Goal: Find specific page/section: Find specific page/section

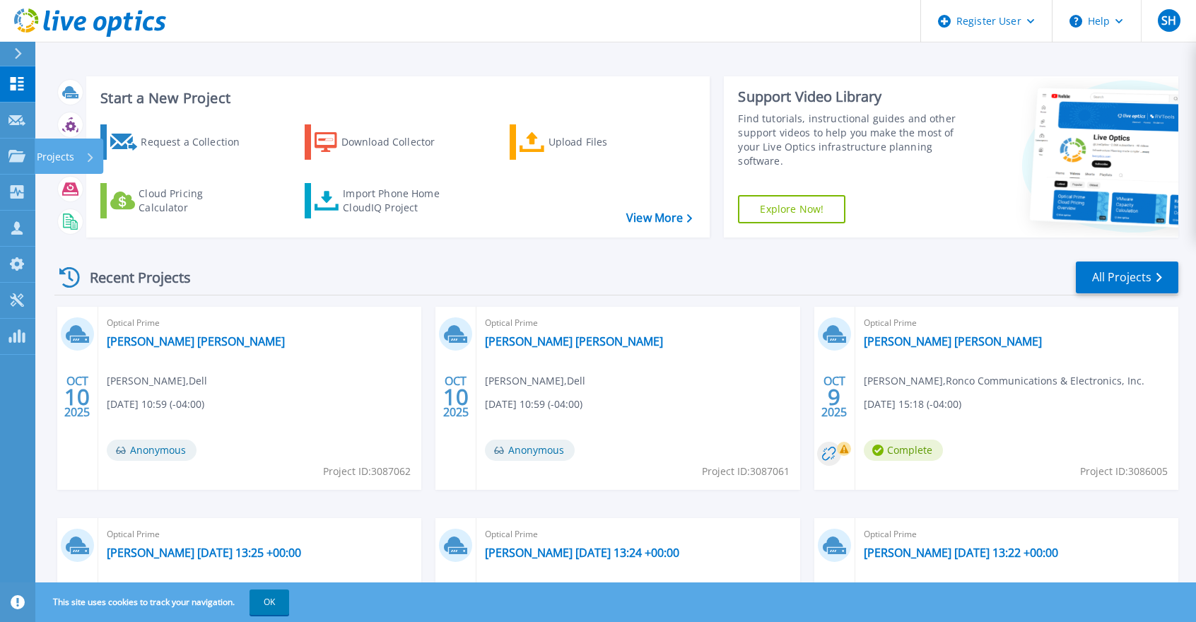
click at [41, 153] on p "Projects" at bounding box center [55, 157] width 37 height 37
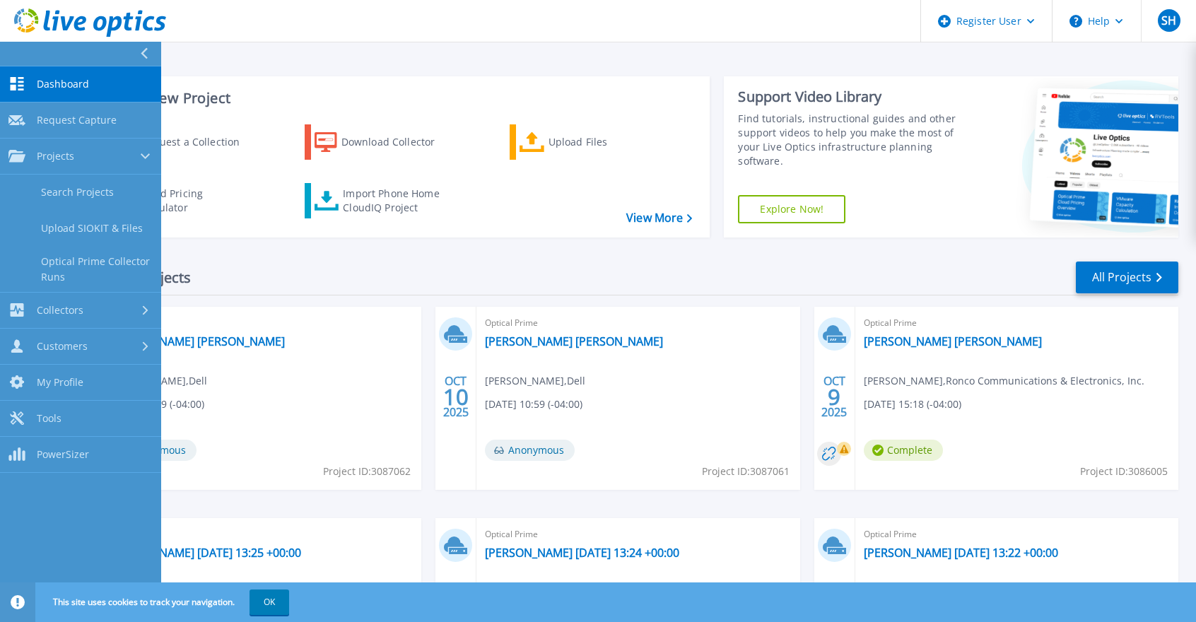
click at [119, 199] on link "Search Projects" at bounding box center [80, 193] width 161 height 36
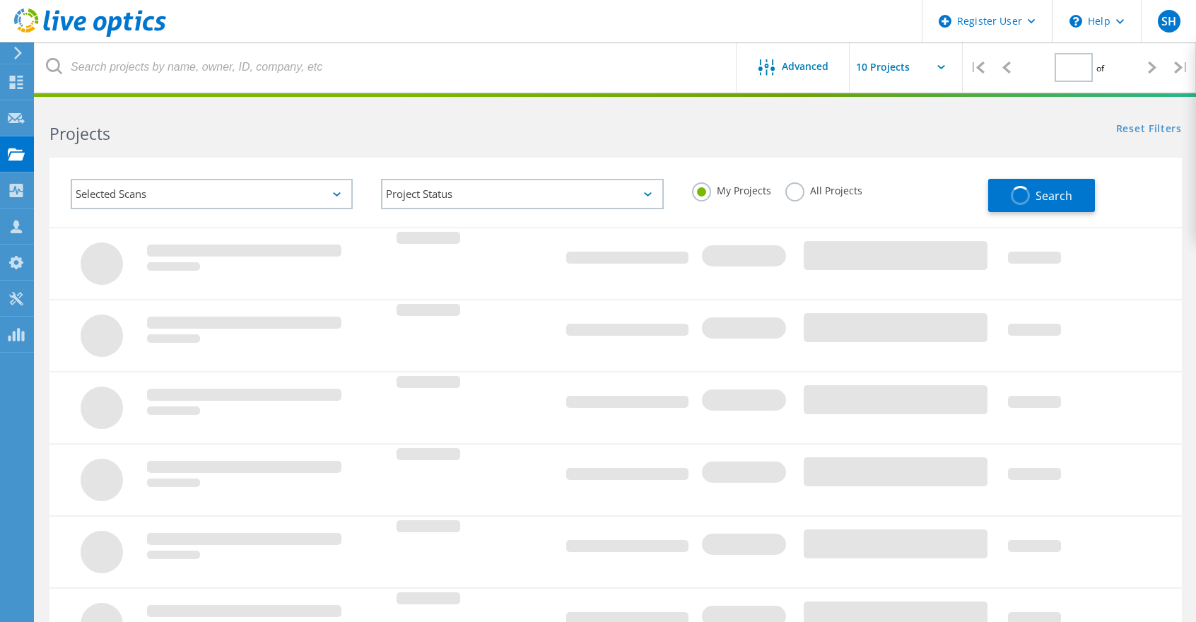
type input "1"
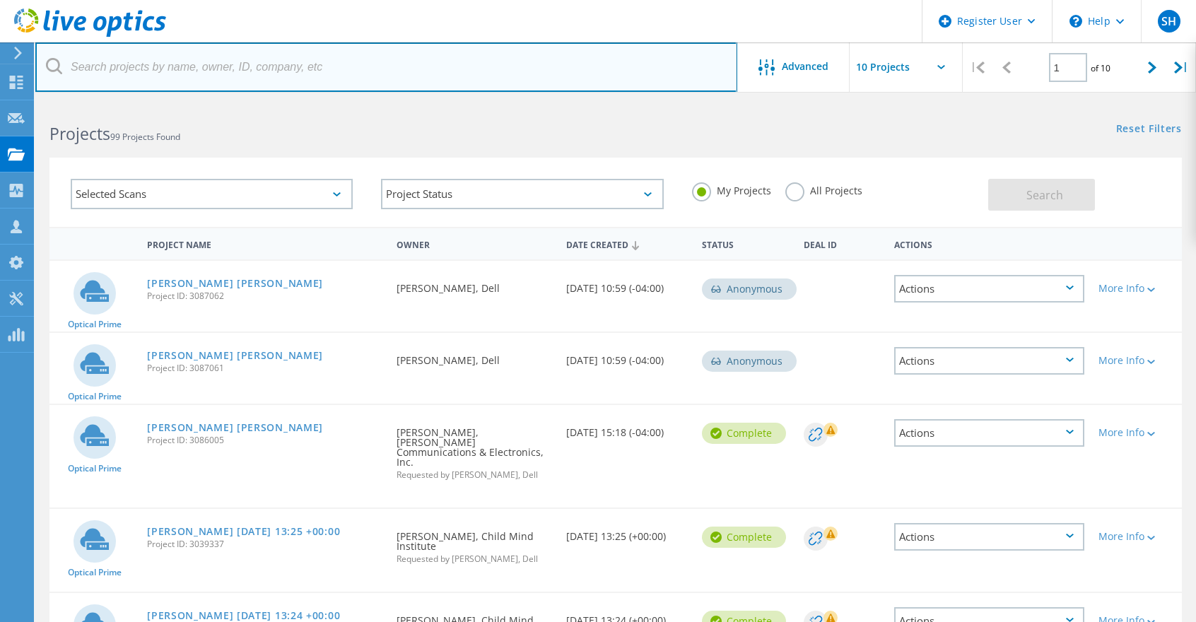
click at [401, 61] on input "text" at bounding box center [386, 66] width 702 height 49
paste input "twood@northlinellc.com"
type input "twood@northlinellc.com"
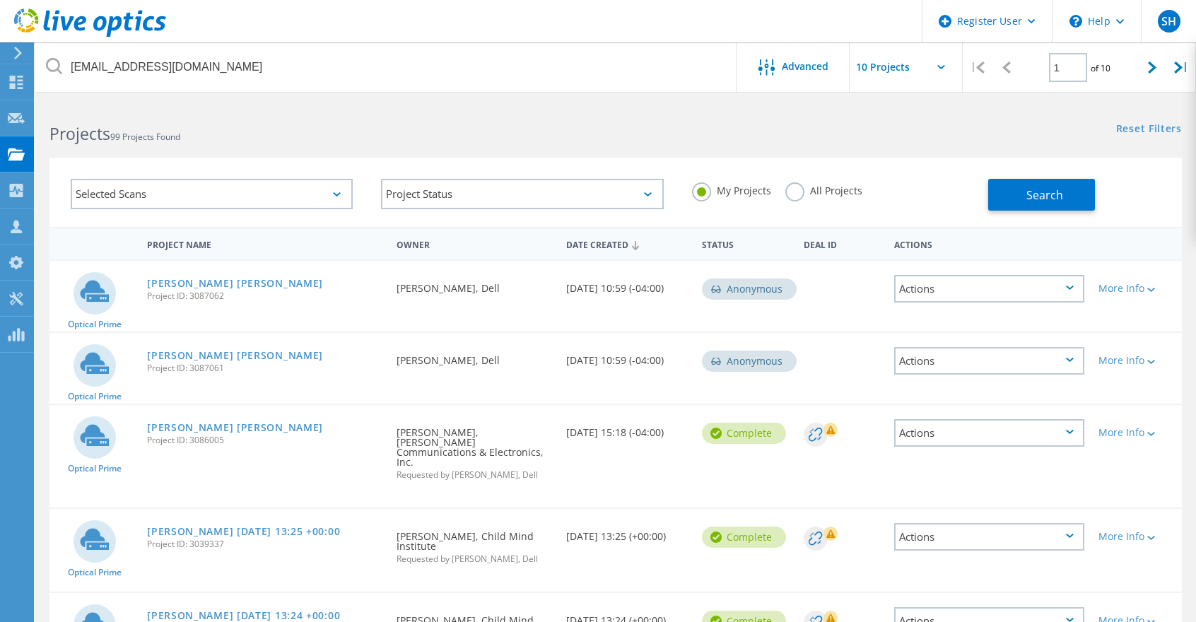
click at [896, 71] on input "text" at bounding box center [920, 66] width 141 height 49
click at [791, 68] on span "Advanced" at bounding box center [805, 66] width 47 height 10
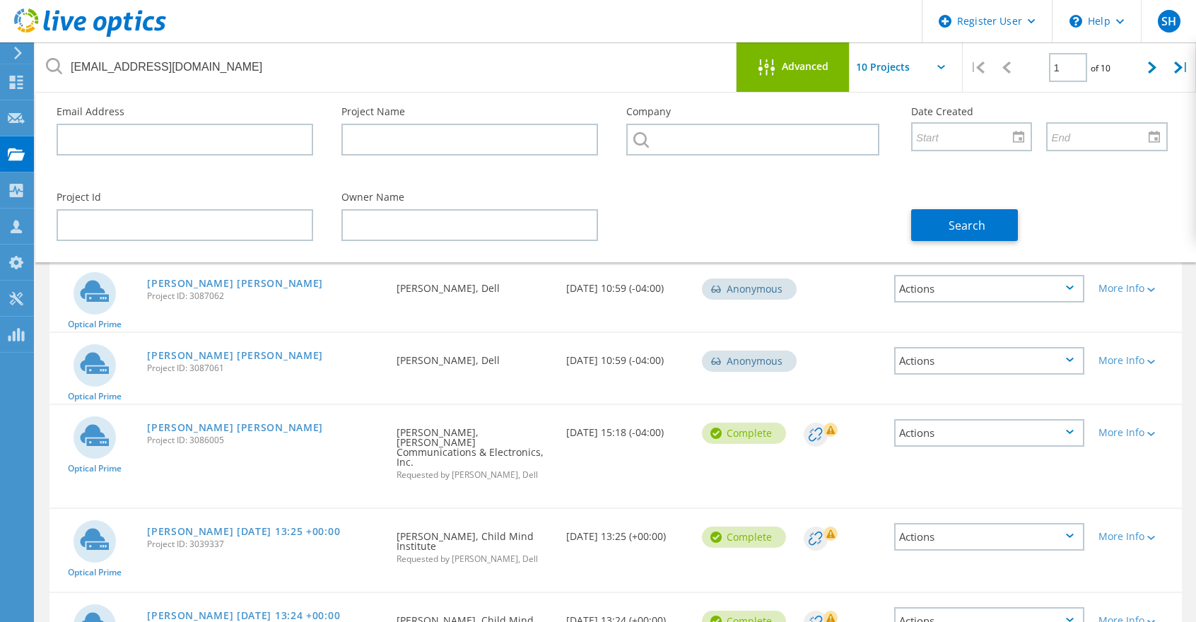
click at [791, 68] on span "Advanced" at bounding box center [805, 66] width 47 height 10
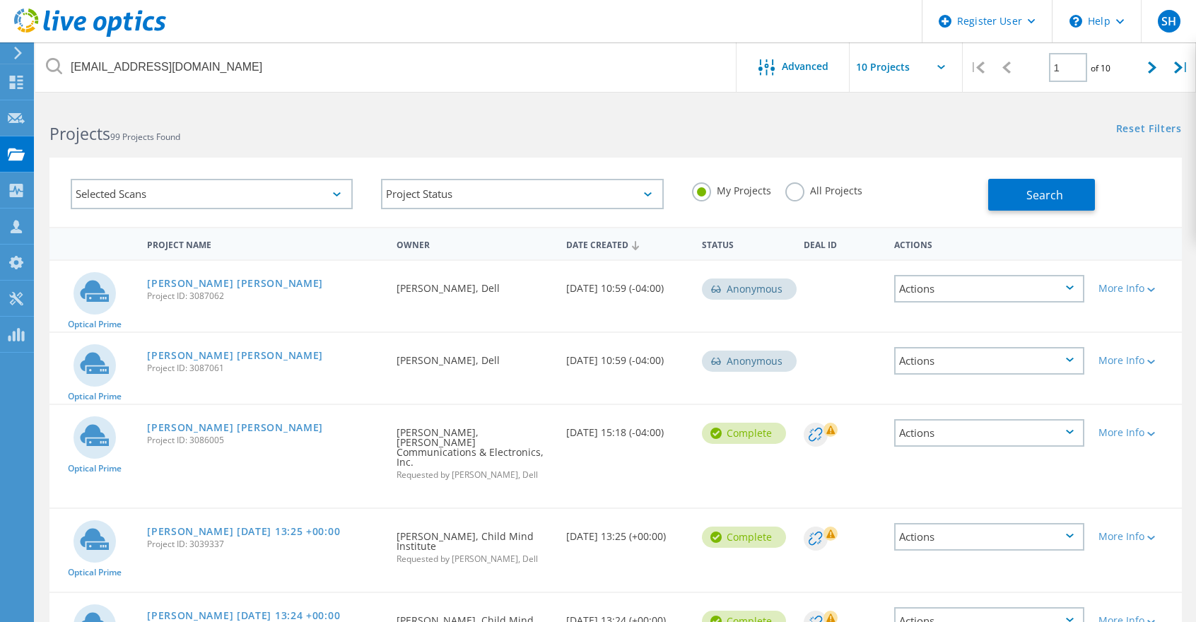
click at [1026, 192] on button "Search" at bounding box center [1041, 195] width 107 height 32
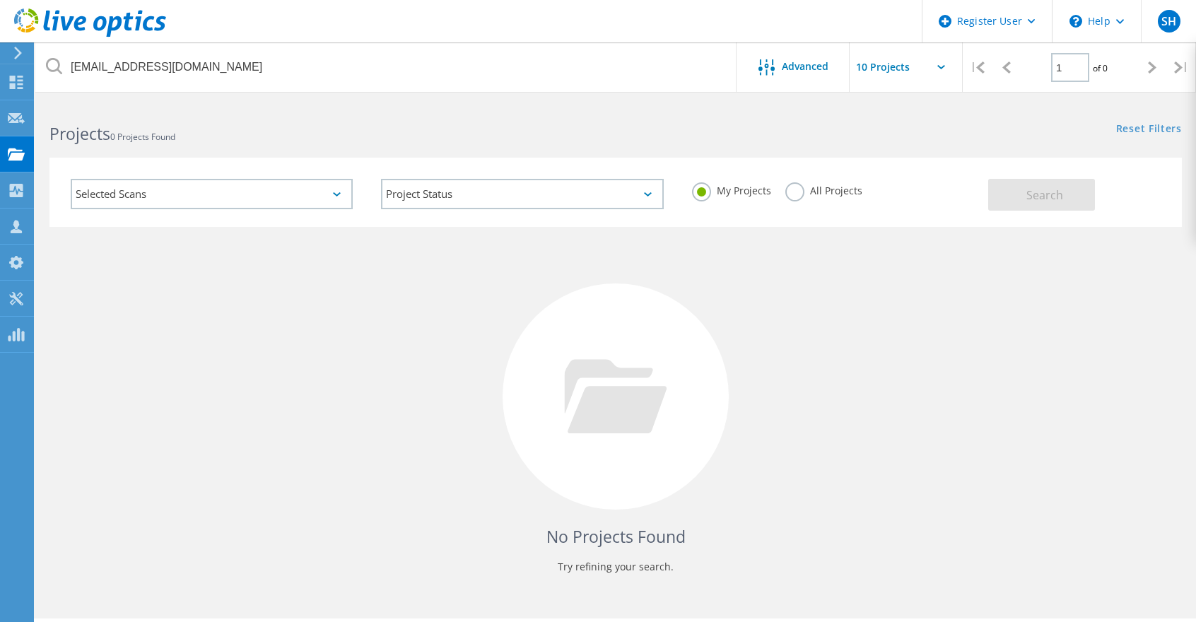
click at [796, 192] on label "All Projects" at bounding box center [823, 188] width 77 height 13
click at [0, 0] on input "All Projects" at bounding box center [0, 0] width 0 height 0
click at [987, 189] on div "My Projects All Projects" at bounding box center [833, 191] width 310 height 52
click at [1022, 189] on button "Search" at bounding box center [1041, 195] width 107 height 32
